Goal: Information Seeking & Learning: Learn about a topic

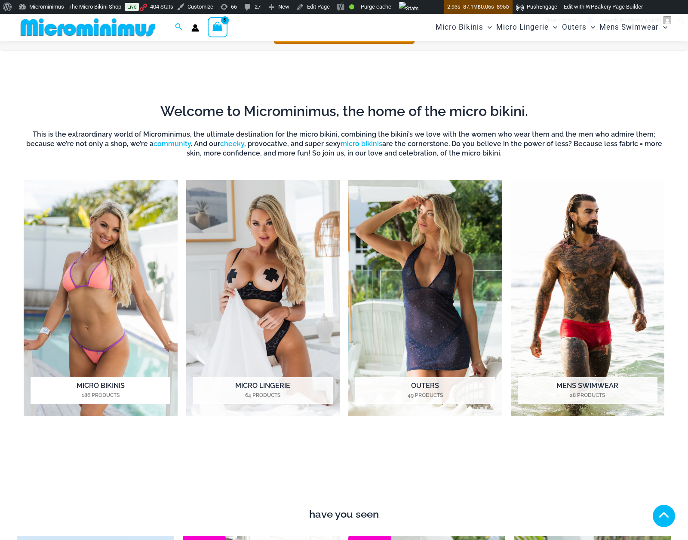
scroll to position [543, 0]
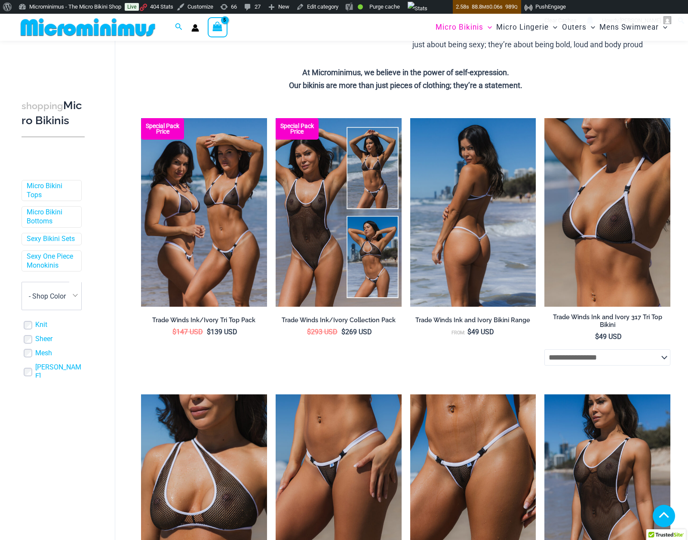
click at [441, 266] on img at bounding box center [473, 212] width 126 height 189
click at [440, 263] on img at bounding box center [473, 213] width 126 height 189
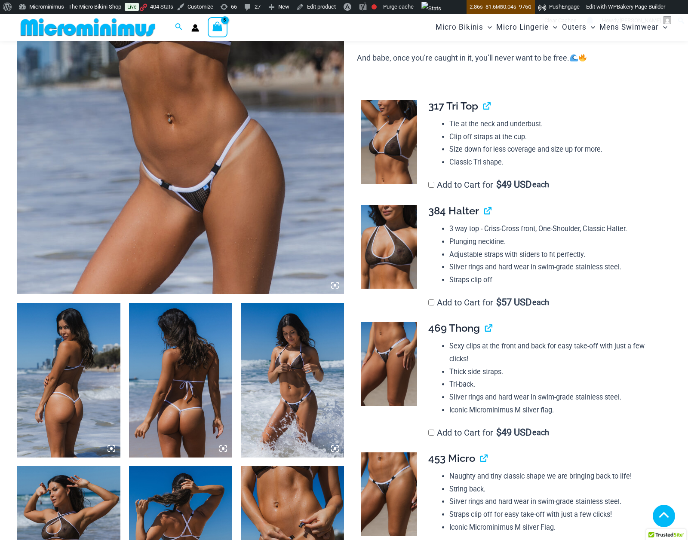
scroll to position [289, 0]
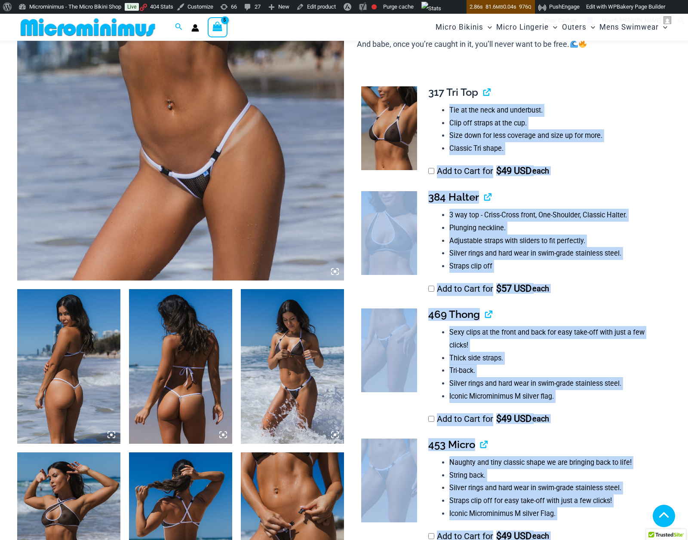
drag, startPoint x: 349, startPoint y: 74, endPoint x: 595, endPoint y: 105, distance: 248.8
click at [595, 105] on li "Tie at the neck and underbust." at bounding box center [556, 110] width 214 height 13
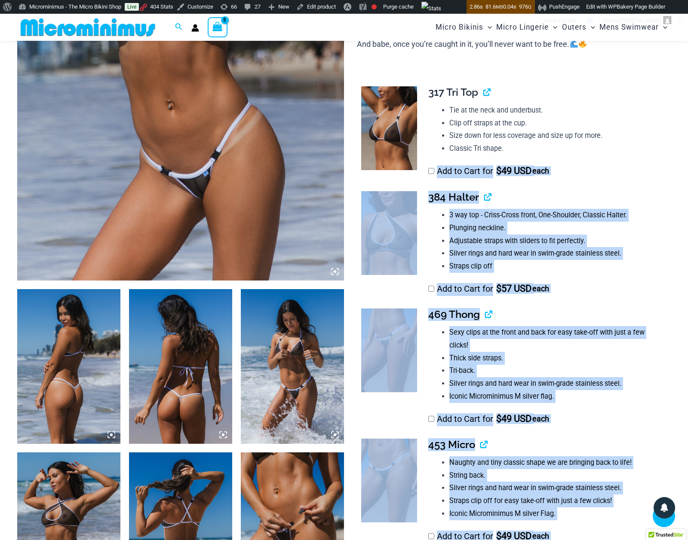
drag, startPoint x: 388, startPoint y: 97, endPoint x: 517, endPoint y: 158, distance: 143.1
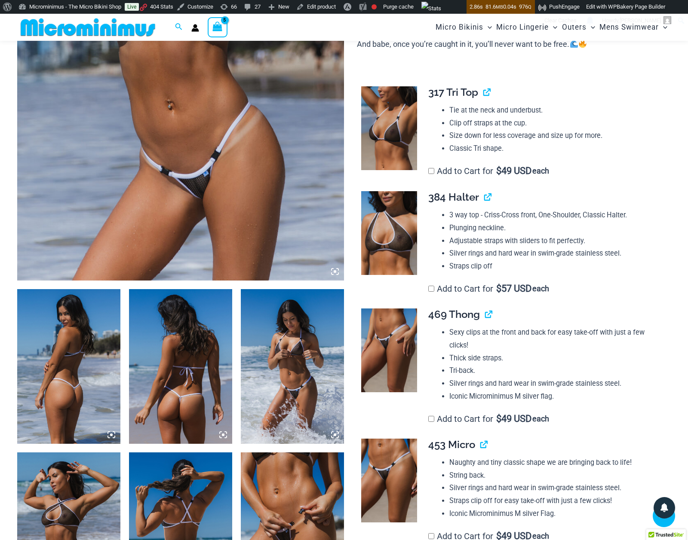
click at [567, 141] on li "Size down for less coverage and size up for more." at bounding box center [556, 135] width 214 height 13
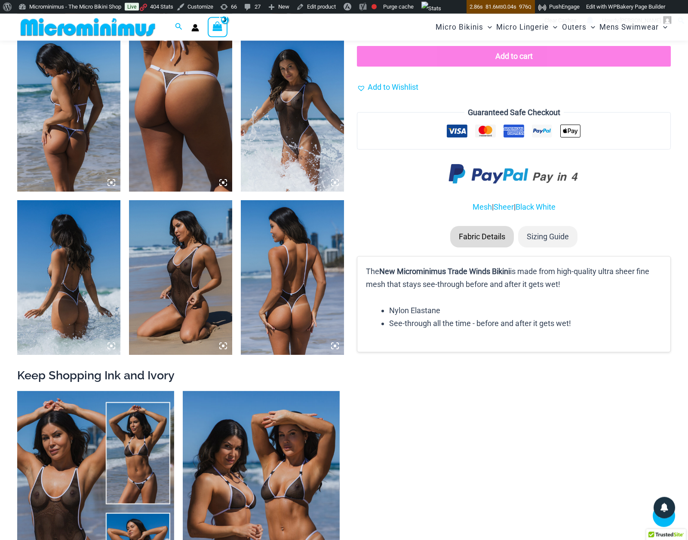
scroll to position [1052, 0]
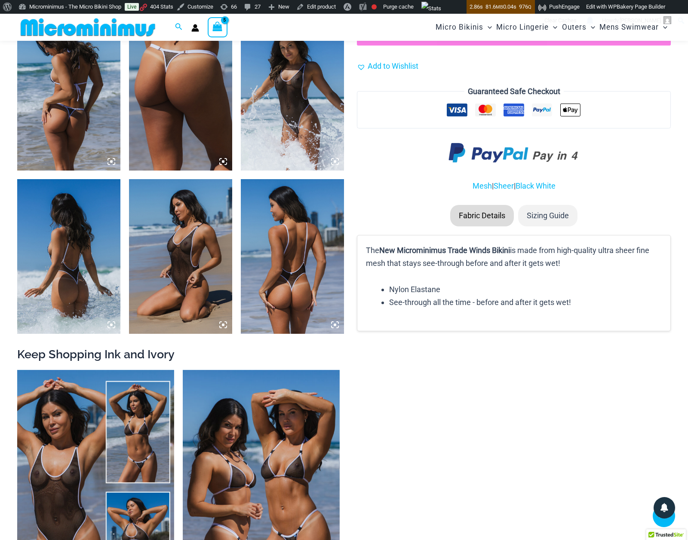
click at [544, 220] on li "Sizing Guide" at bounding box center [547, 215] width 59 height 21
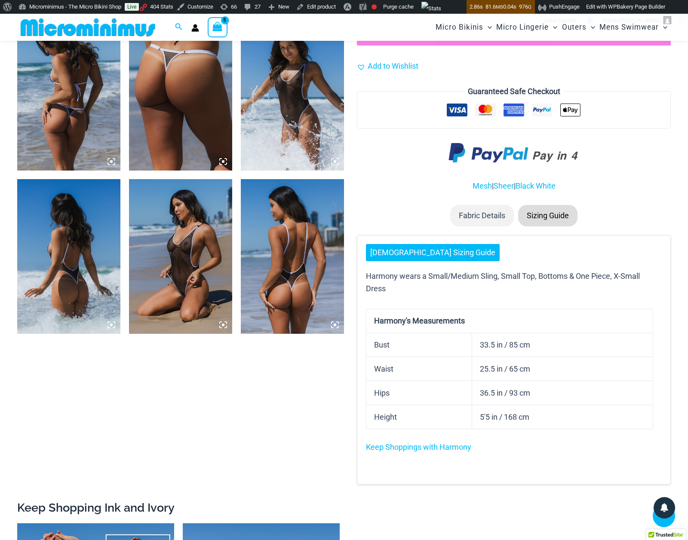
click at [474, 219] on li "Fabric Details" at bounding box center [482, 215] width 64 height 21
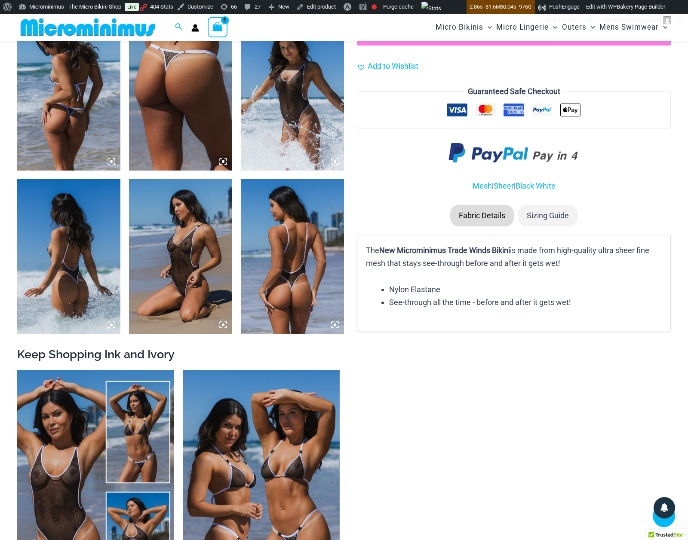
click at [553, 217] on li "Sizing Guide" at bounding box center [547, 215] width 59 height 21
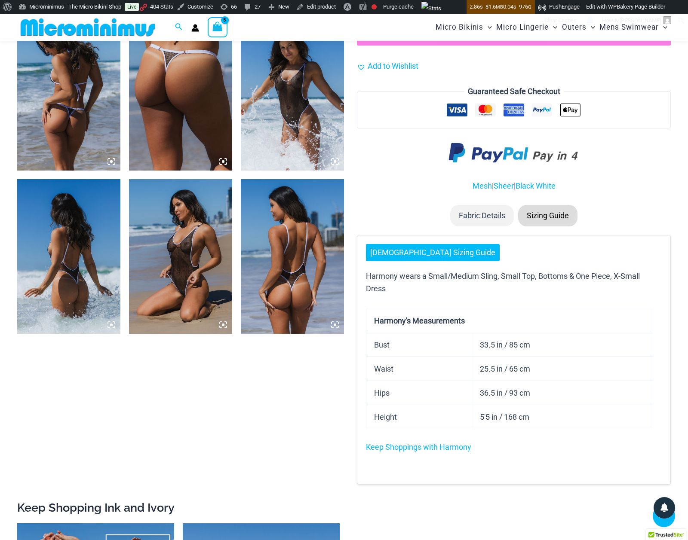
click at [484, 218] on li "Fabric Details" at bounding box center [482, 215] width 64 height 21
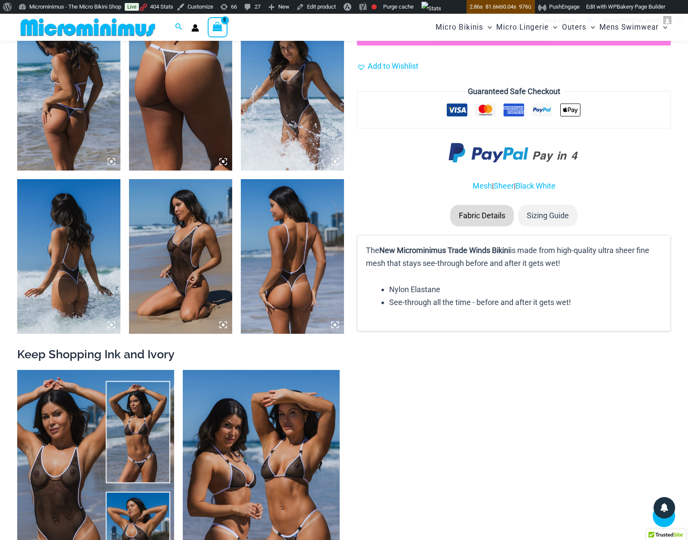
click at [565, 215] on li "Sizing Guide" at bounding box center [547, 215] width 59 height 21
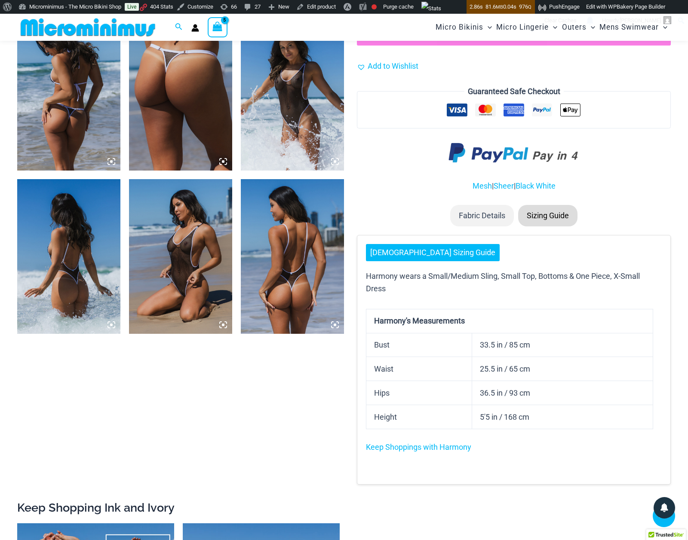
click at [476, 215] on li "Fabric Details" at bounding box center [482, 215] width 64 height 21
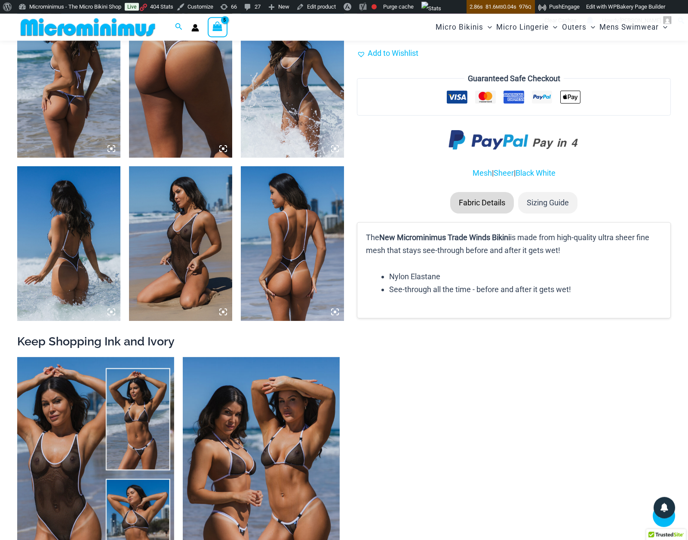
scroll to position [1066, 0]
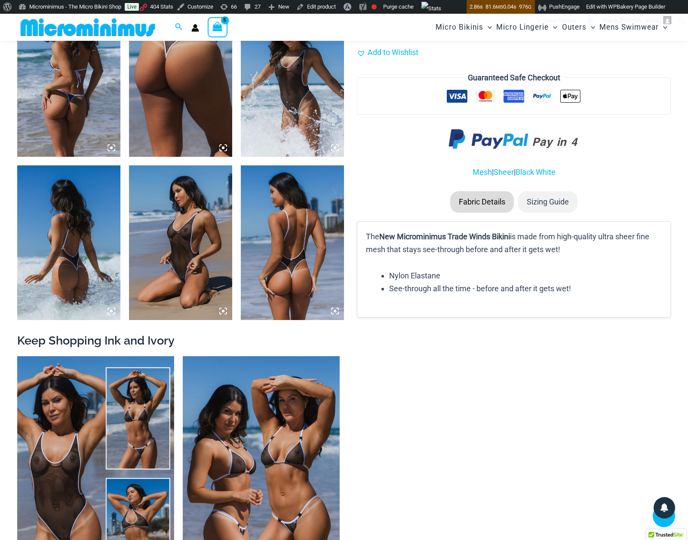
click at [538, 202] on li "Sizing Guide" at bounding box center [547, 201] width 59 height 21
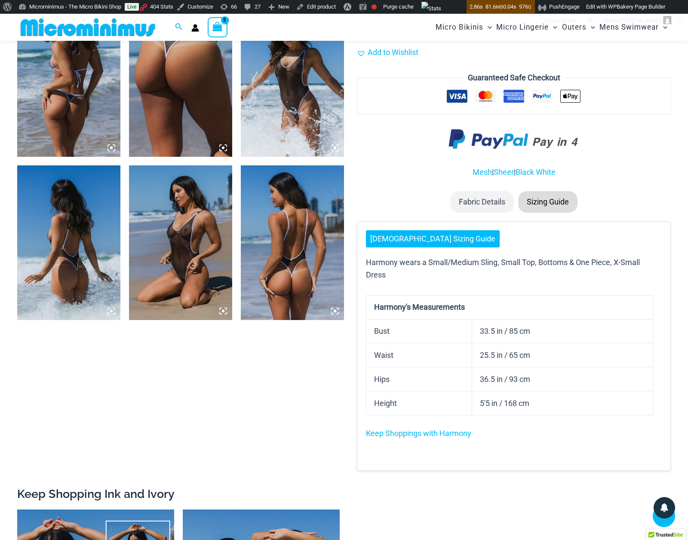
click at [486, 198] on li "Fabric Details" at bounding box center [482, 201] width 64 height 21
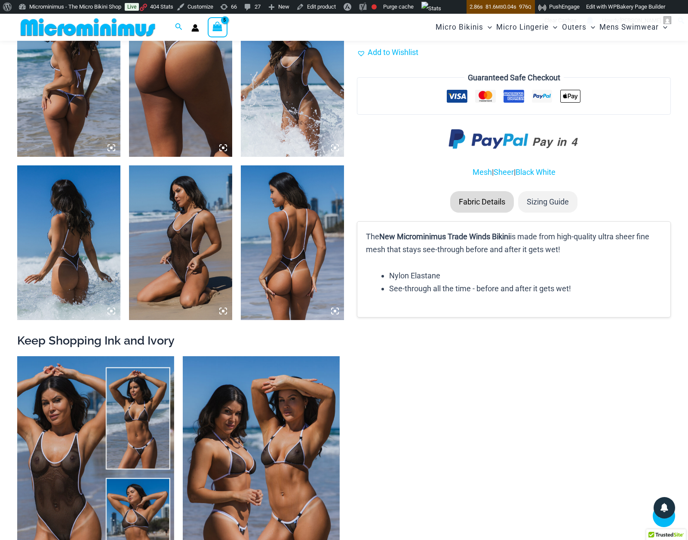
click at [540, 198] on li "Sizing Guide" at bounding box center [547, 201] width 59 height 21
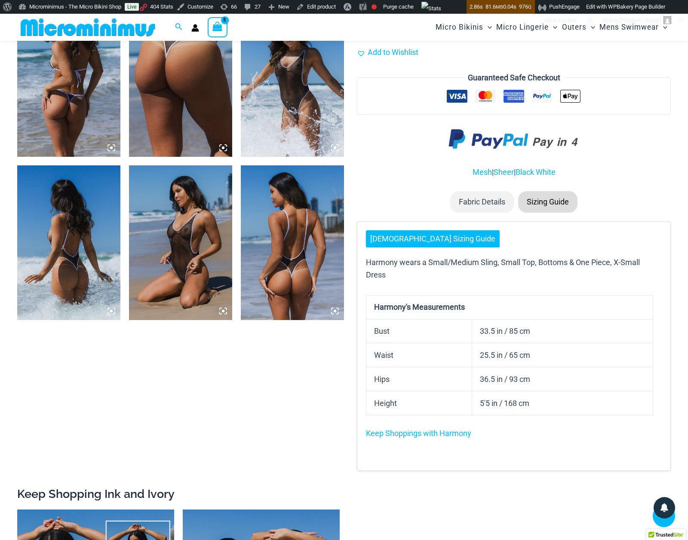
click at [484, 201] on li "Fabric Details" at bounding box center [482, 201] width 64 height 21
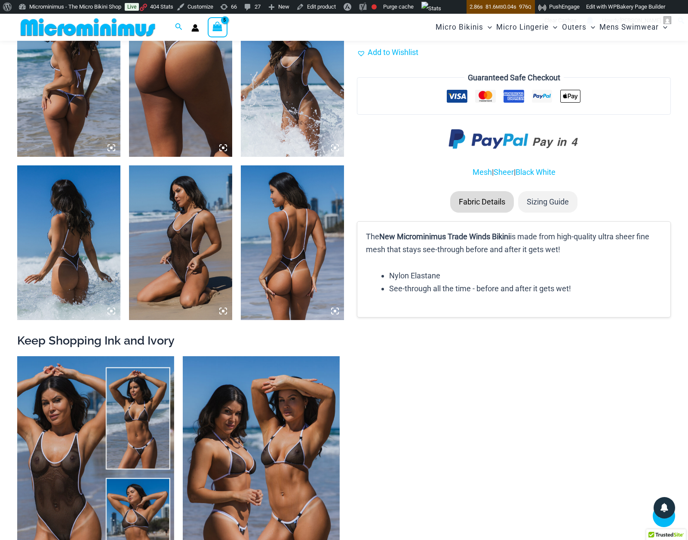
click at [561, 203] on li "Sizing Guide" at bounding box center [547, 201] width 59 height 21
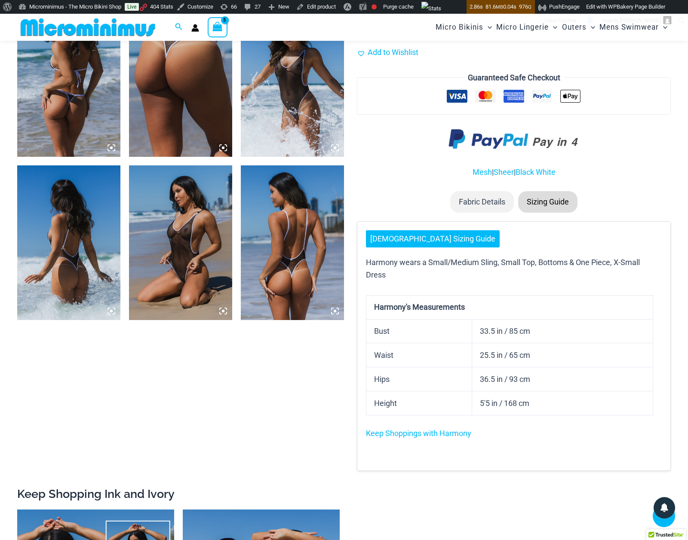
click at [469, 203] on li "Fabric Details" at bounding box center [482, 201] width 64 height 21
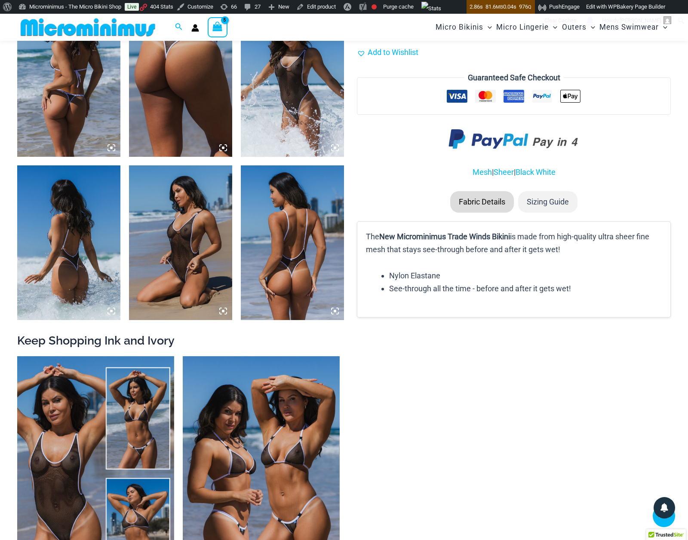
click at [553, 202] on li "Sizing Guide" at bounding box center [547, 201] width 59 height 21
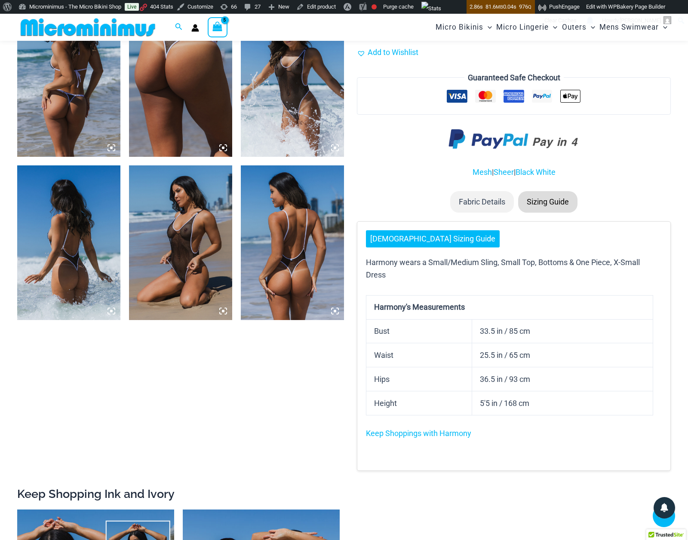
click at [491, 203] on li "Fabric Details" at bounding box center [482, 201] width 64 height 21
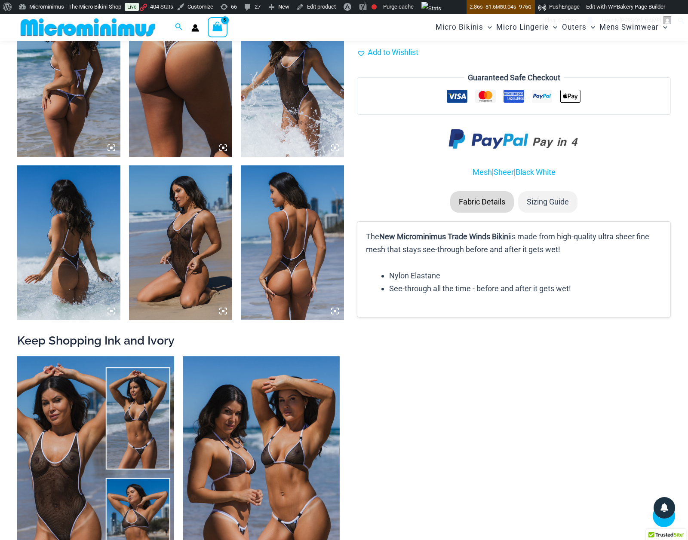
click at [548, 202] on li "Sizing Guide" at bounding box center [547, 201] width 59 height 21
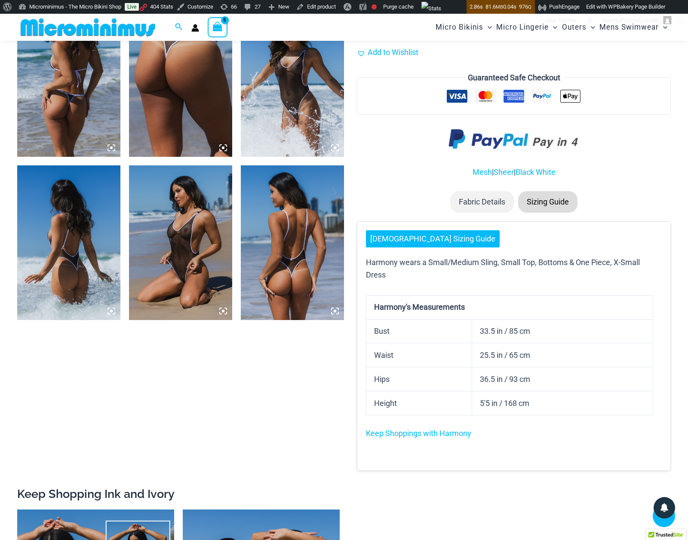
click at [493, 204] on li "Fabric Details" at bounding box center [482, 201] width 64 height 21
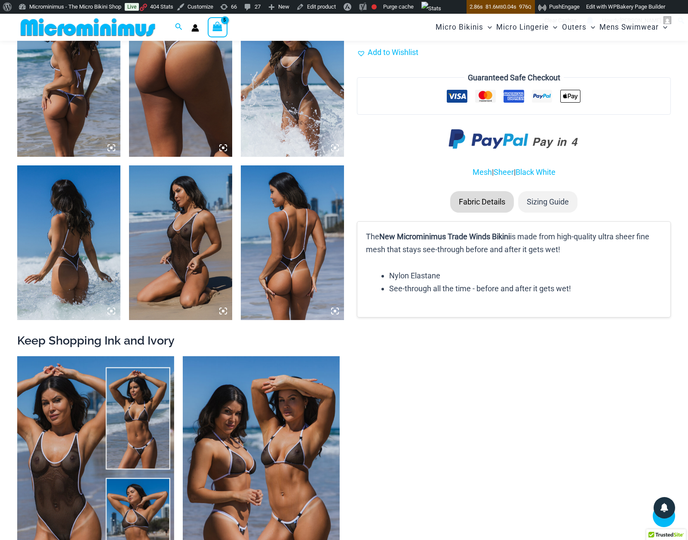
click at [565, 208] on li "Sizing Guide" at bounding box center [547, 201] width 59 height 21
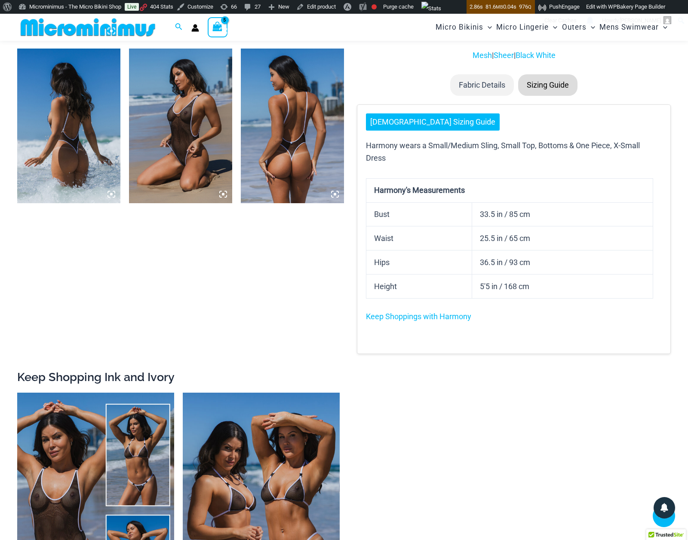
scroll to position [1142, 0]
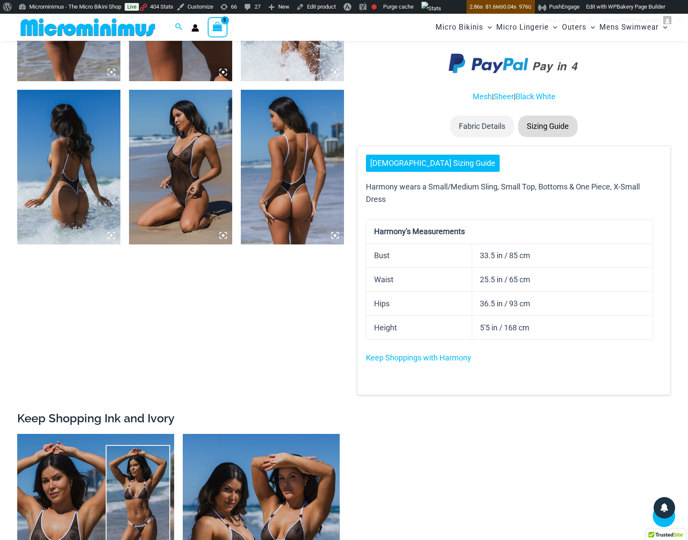
click at [538, 135] on li "Sizing Guide" at bounding box center [547, 126] width 59 height 21
click at [482, 123] on li "Fabric Details" at bounding box center [482, 126] width 64 height 21
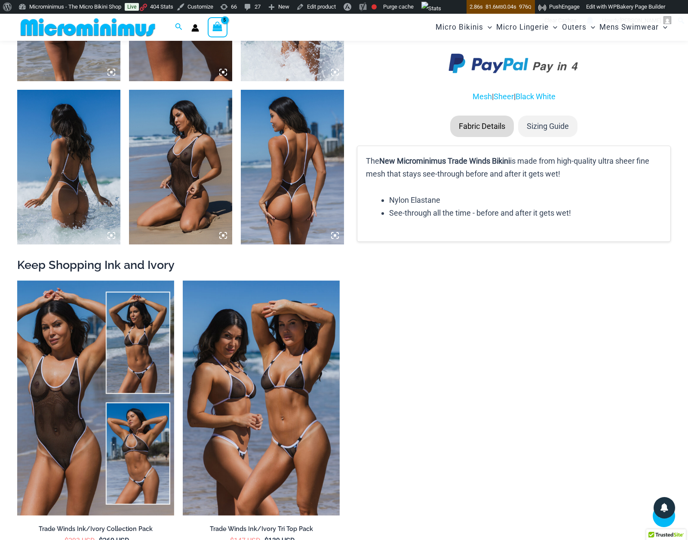
click at [566, 123] on li "Sizing Guide" at bounding box center [547, 126] width 59 height 21
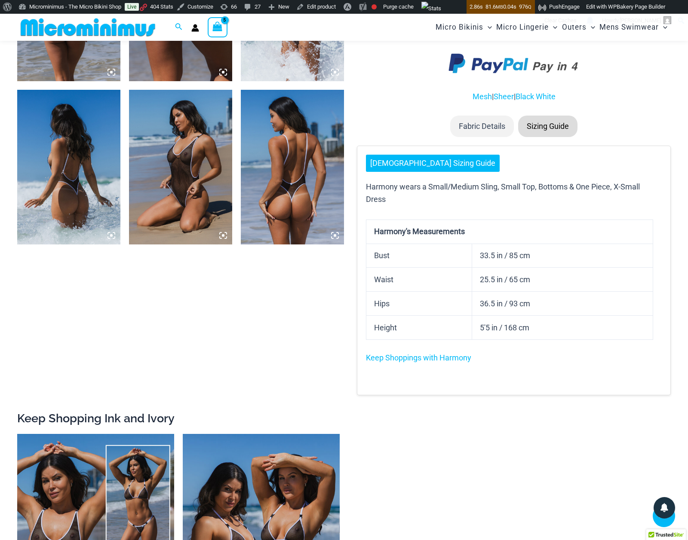
click at [485, 127] on li "Fabric Details" at bounding box center [482, 126] width 64 height 21
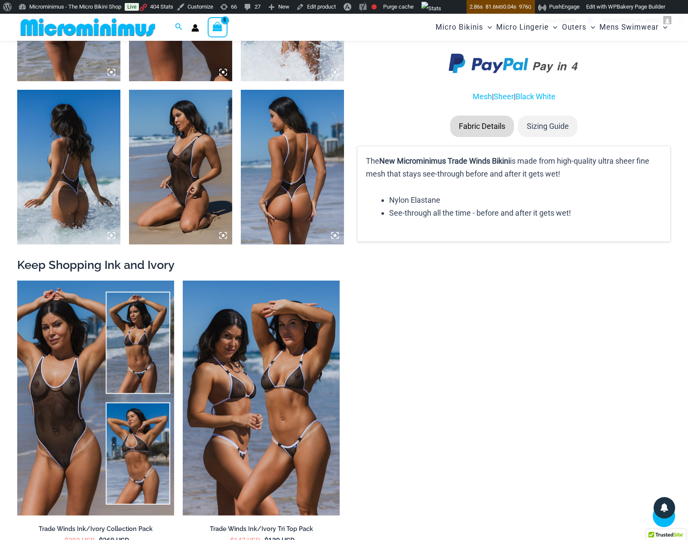
click at [510, 123] on li "Fabric Details" at bounding box center [482, 126] width 64 height 21
click at [453, 127] on li "Fabric Details" at bounding box center [482, 126] width 64 height 21
click at [485, 126] on li "Fabric Details" at bounding box center [482, 126] width 64 height 21
click at [557, 124] on li "Sizing Guide" at bounding box center [547, 126] width 59 height 21
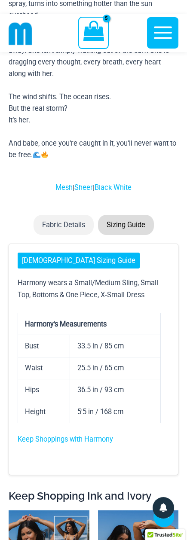
scroll to position [1996, 0]
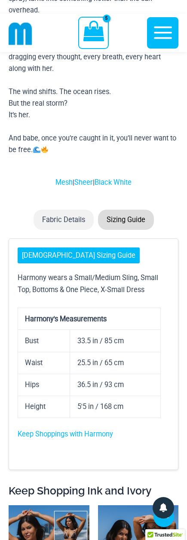
click at [119, 230] on li "Sizing Guide" at bounding box center [126, 220] width 56 height 20
click at [46, 224] on li "Fabric Details" at bounding box center [64, 220] width 60 height 20
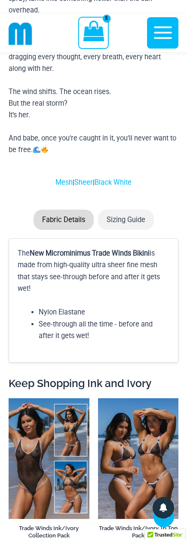
click at [131, 228] on li "Sizing Guide" at bounding box center [126, 220] width 56 height 20
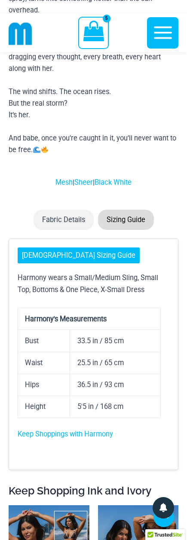
click at [62, 224] on li "Fabric Details" at bounding box center [64, 220] width 60 height 20
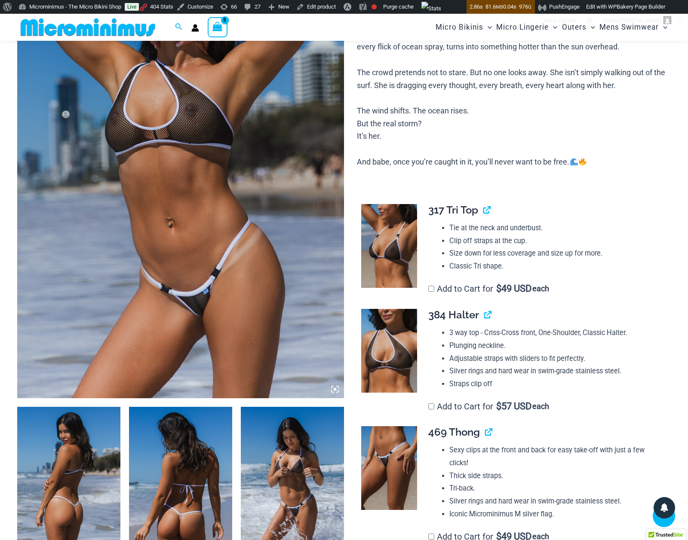
scroll to position [309, 0]
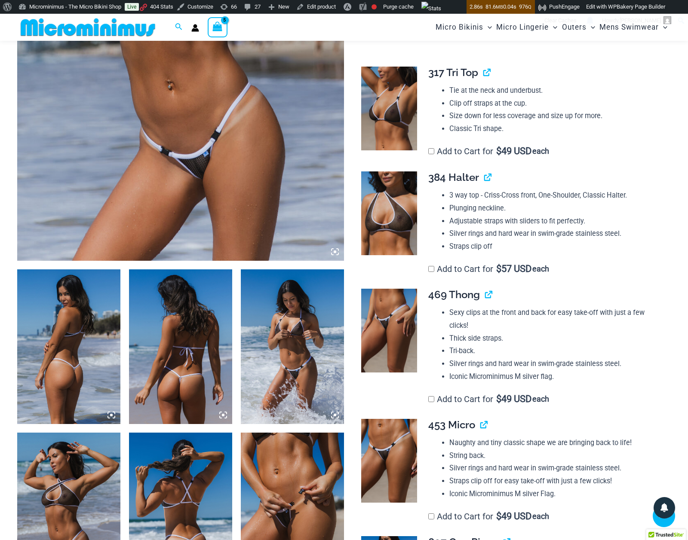
click at [392, 220] on img at bounding box center [389, 214] width 56 height 84
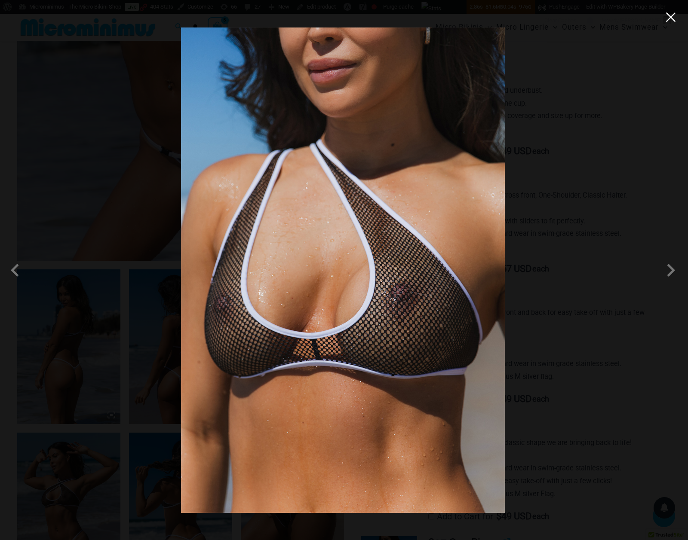
click at [668, 15] on button "Close" at bounding box center [670, 17] width 13 height 13
